Goal: Check status: Check status

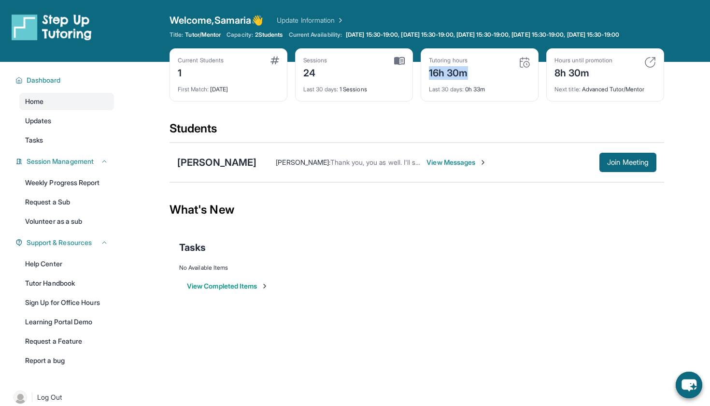
drag, startPoint x: 429, startPoint y: 82, endPoint x: 480, endPoint y: 82, distance: 51.7
click at [480, 82] on div "Tutoring hours 16h 30m Last 30 days : 0h 33m" at bounding box center [480, 74] width 118 height 53
drag, startPoint x: 316, startPoint y: 83, endPoint x: 305, endPoint y: 83, distance: 11.6
click at [305, 80] on div "24" at bounding box center [315, 71] width 24 height 15
click at [322, 101] on div "Sessions 24 Last 30 days : 1 Sessions" at bounding box center [354, 74] width 118 height 53
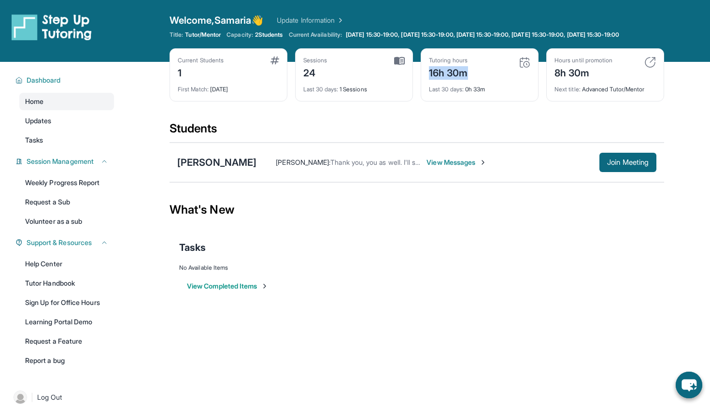
drag, startPoint x: 470, startPoint y: 81, endPoint x: 423, endPoint y: 81, distance: 46.9
click at [423, 81] on div "Tutoring hours 16h 30m Last 30 days : 0h 33m" at bounding box center [480, 74] width 118 height 53
click at [436, 121] on div "Current Students 1 First Match : [DATE] Sessions 24 Last 30 days : 1 Sessions T…" at bounding box center [417, 84] width 495 height 72
